Goal: Find specific fact

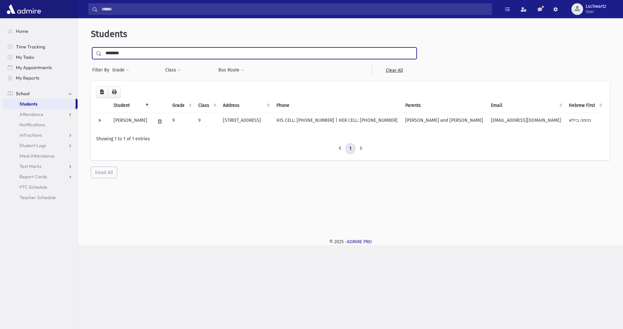
drag, startPoint x: 188, startPoint y: 55, endPoint x: 101, endPoint y: 47, distance: 87.0
click at [101, 47] on div "********" at bounding box center [254, 53] width 325 height 12
click at [91, 47] on input "submit" at bounding box center [100, 51] width 18 height 9
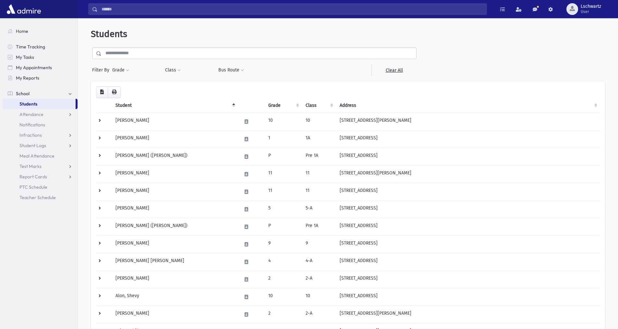
click at [162, 53] on input "text" at bounding box center [259, 53] width 315 height 12
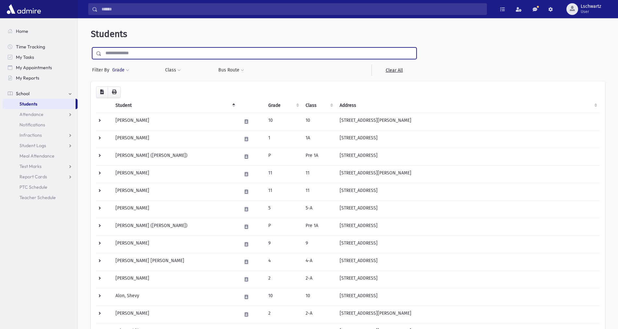
click at [128, 71] on span at bounding box center [127, 70] width 3 height 4
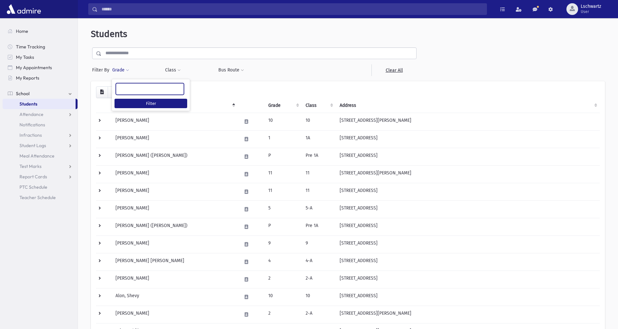
click at [125, 84] on ul at bounding box center [150, 88] width 68 height 10
type input "*"
select select "**"
click at [135, 100] on button "Filter" at bounding box center [151, 103] width 73 height 9
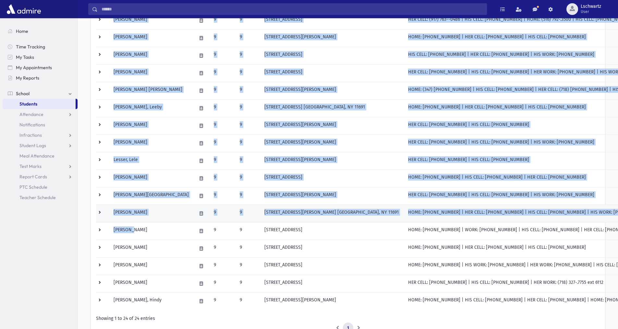
scroll to position [275, 0]
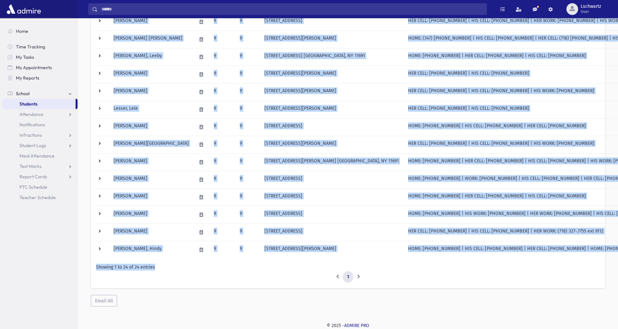
drag, startPoint x: 106, startPoint y: 119, endPoint x: 204, endPoint y: 262, distance: 173.1
click at [204, 262] on div "Loading... Student Grade Class Address Phone Parents Email Hebrew First Hebrew …" at bounding box center [348, 46] width 504 height 471
copy div "Loremips, Dolorsi 8 2 4316 36am Consec Adipisci, EL 96897 SED DOEI: (030) 132-2…"
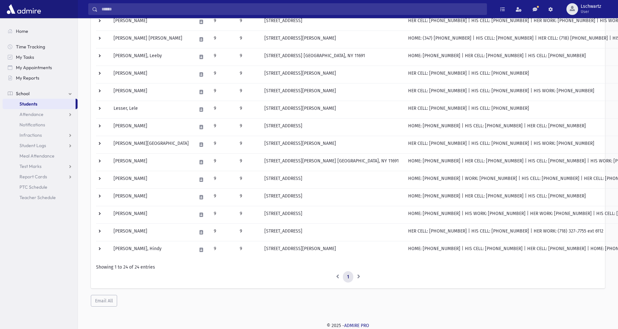
click at [231, 276] on ul "1" at bounding box center [348, 277] width 504 height 12
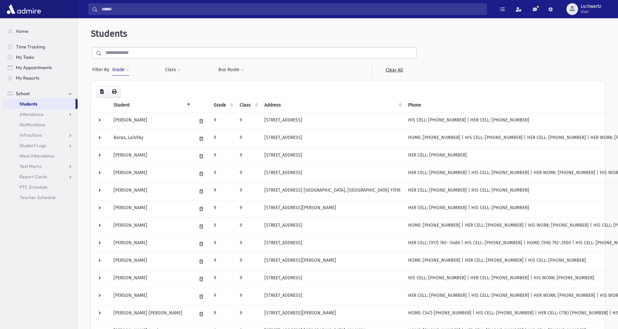
scroll to position [0, 0]
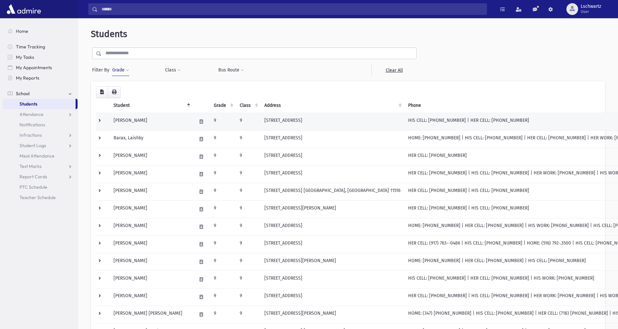
drag, startPoint x: 108, startPoint y: 121, endPoint x: 159, endPoint y: 124, distance: 51.4
click at [159, 124] on tr "[PERSON_NAME] 9 [STREET_ADDRESS] HIS CELL: [PHONE_NUMBER] | HER CELL: [PHONE_NU…" at bounding box center [408, 122] width 625 height 18
copy tr "[PERSON_NAME]"
